Goal: Book appointment/travel/reservation

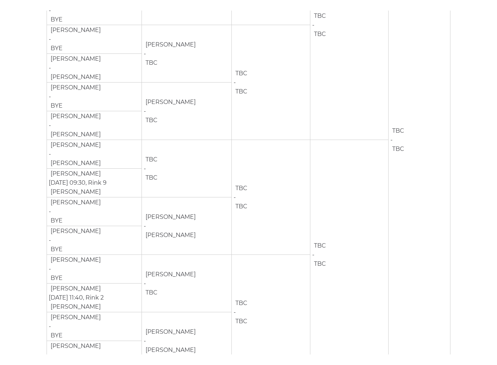
scroll to position [226, 0]
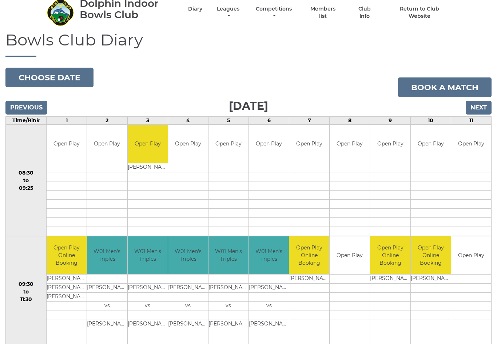
scroll to position [25, 0]
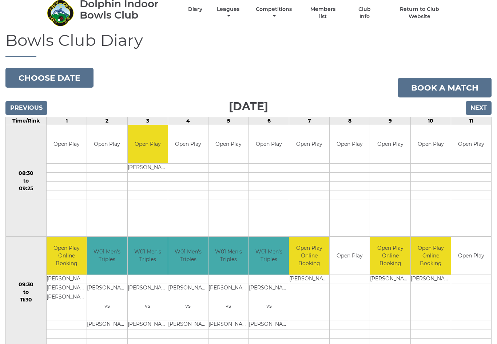
click at [480, 106] on input "Next" at bounding box center [478, 108] width 26 height 14
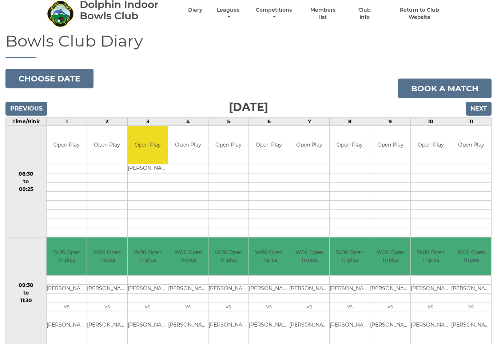
scroll to position [25, 0]
click at [482, 107] on input "Next" at bounding box center [478, 109] width 26 height 14
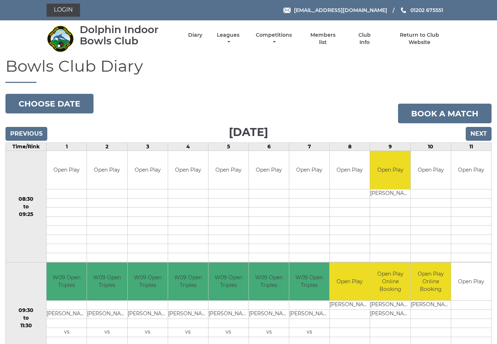
click at [478, 131] on input "Next" at bounding box center [478, 134] width 26 height 14
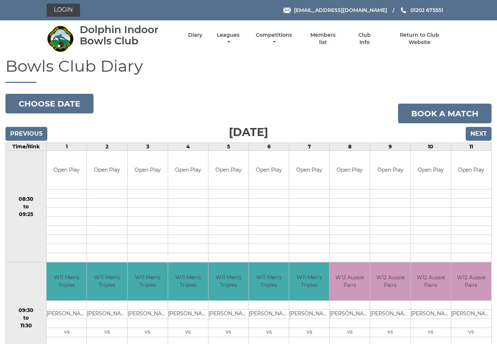
click at [476, 138] on input "Next" at bounding box center [478, 134] width 26 height 14
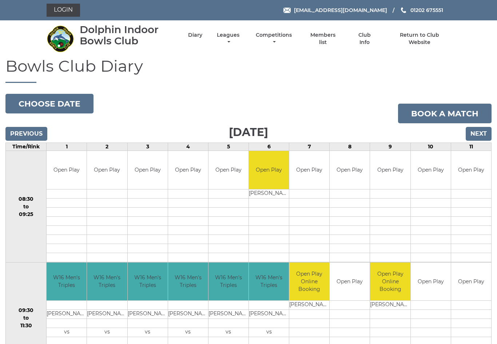
click at [482, 133] on input "Next" at bounding box center [478, 134] width 26 height 14
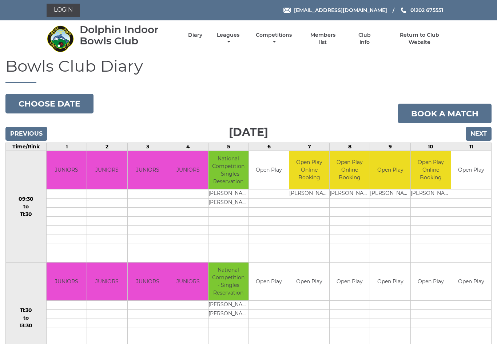
click at [481, 133] on input "Next" at bounding box center [478, 134] width 26 height 14
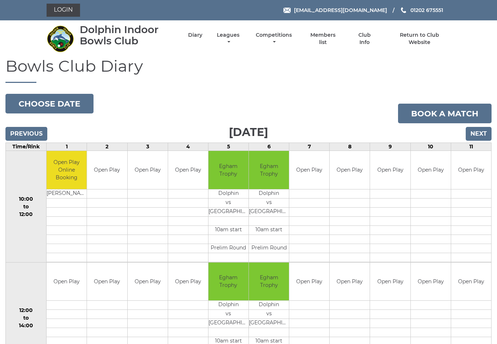
click at [483, 133] on input "Next" at bounding box center [478, 134] width 26 height 14
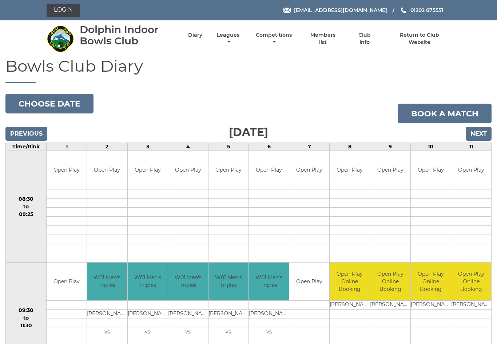
click at [483, 135] on input "Next" at bounding box center [478, 134] width 26 height 14
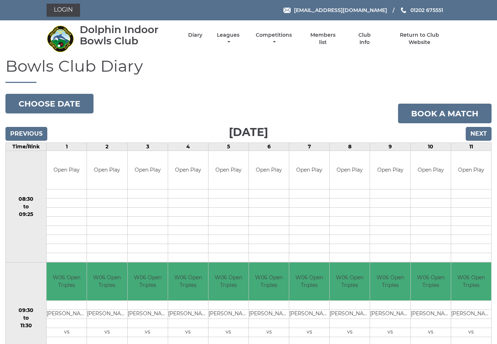
click at [479, 132] on input "Next" at bounding box center [478, 134] width 26 height 14
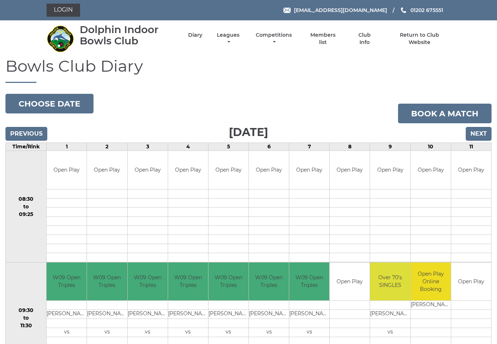
click at [481, 134] on input "Next" at bounding box center [478, 134] width 26 height 14
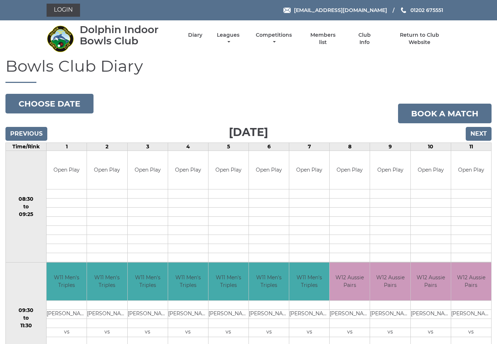
click at [482, 135] on input "Next" at bounding box center [478, 134] width 26 height 14
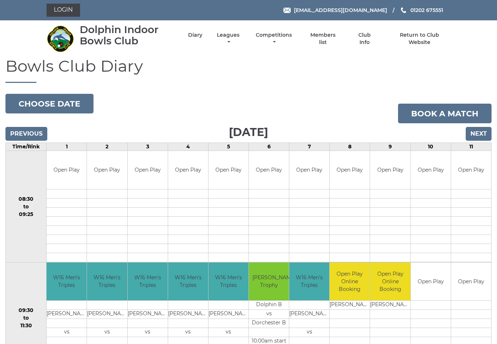
click at [72, 100] on button "Choose date" at bounding box center [49, 104] width 88 height 20
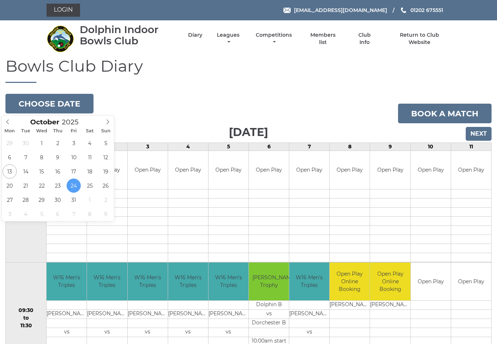
type input "[DATE]"
